Goal: Obtain resource: Download file/media

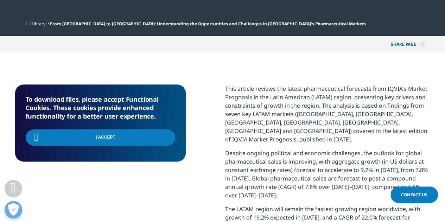
scroll to position [381, 0]
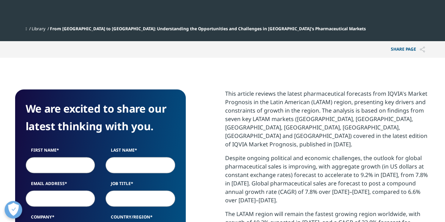
click at [70, 157] on input "First Name" at bounding box center [61, 165] width 70 height 16
type input "[PERSON_NAME]"
type input "Vega Olmos"
type input "[EMAIL_ADDRESS][DOMAIN_NAME]"
type input "VEON850401IV6"
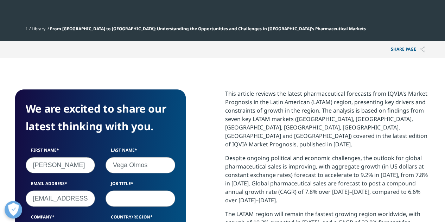
select select "[GEOGRAPHIC_DATA]"
click at [78, 190] on input "nico.volmos@hotmail.com" at bounding box center [61, 198] width 70 height 16
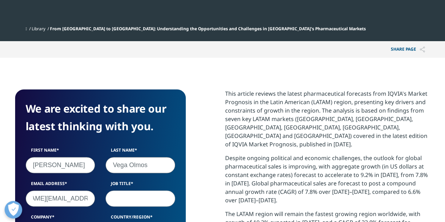
type input "nicolas.vega@intramedglobal.net"
type input "Head of Mexico"
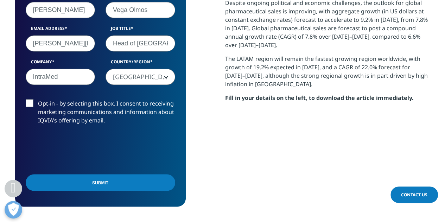
scroll to position [542, 0]
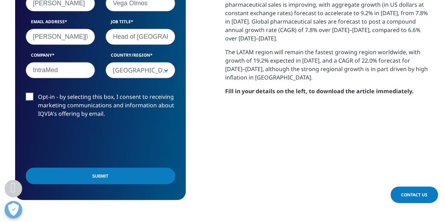
type input "IntraMed"
click at [26, 93] on label "Opt-in - by selecting this box, I consent to receiving marketing communications…" at bounding box center [101, 107] width 150 height 29
click at [38, 93] on input "Opt-in - by selecting this box, I consent to receiving marketing communications…" at bounding box center [38, 93] width 0 height 0
click at [32, 93] on label "Opt-in - by selecting this box, I consent to receiving marketing communications…" at bounding box center [101, 107] width 150 height 29
click at [38, 93] on input "Opt-in - by selecting this box, I consent to receiving marketing communications…" at bounding box center [38, 93] width 0 height 0
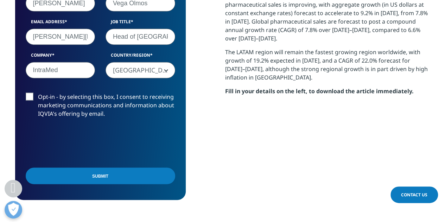
click at [112, 167] on input "Submit" at bounding box center [101, 175] width 150 height 17
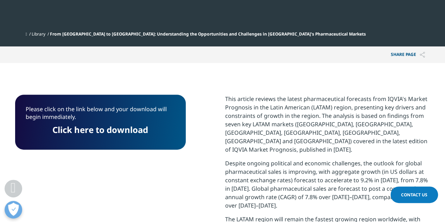
scroll to position [376, 0]
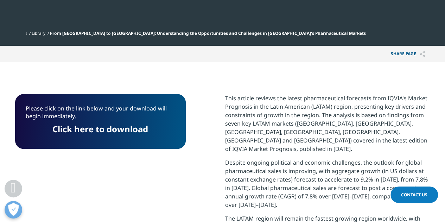
click at [116, 123] on link "Click here to download" at bounding box center [100, 129] width 96 height 12
